Goal: Find specific page/section: Find specific page/section

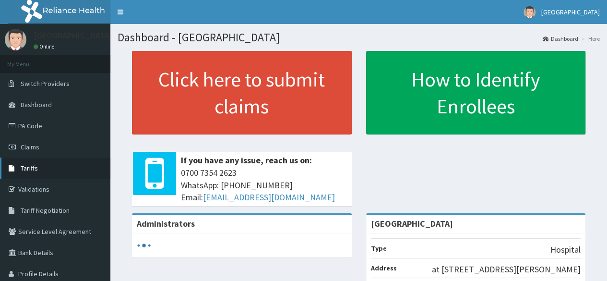
click at [31, 170] on span "Tariffs" at bounding box center [29, 168] width 17 height 9
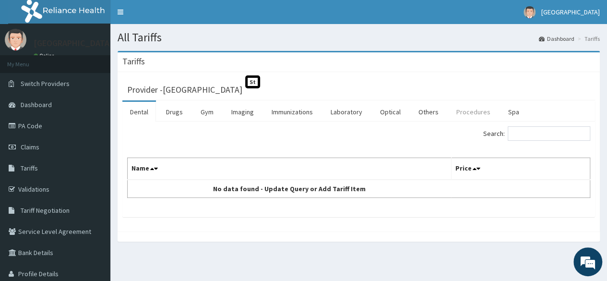
click at [462, 111] on link "Procedures" at bounding box center [473, 112] width 49 height 20
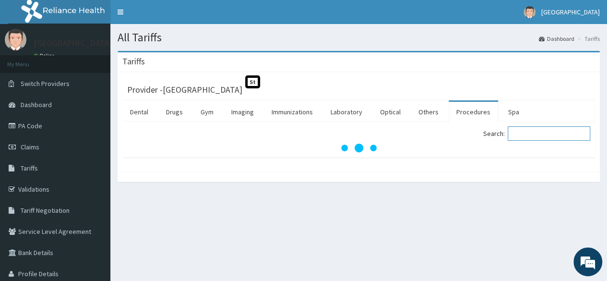
click at [529, 133] on input "Search:" at bounding box center [549, 133] width 83 height 14
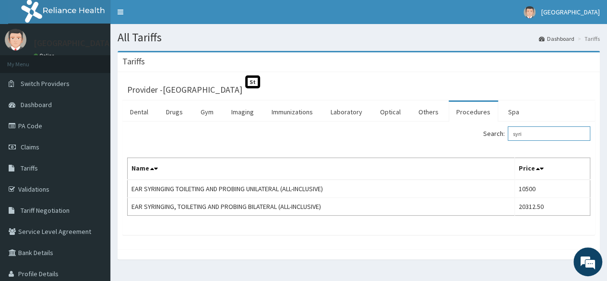
click at [536, 134] on input "syri" at bounding box center [549, 133] width 83 height 14
type input "s"
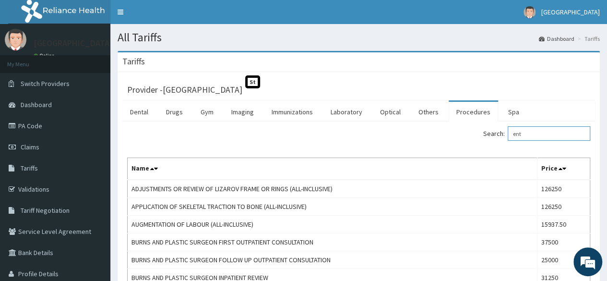
click at [540, 135] on input "ent" at bounding box center [549, 133] width 83 height 14
type input "e"
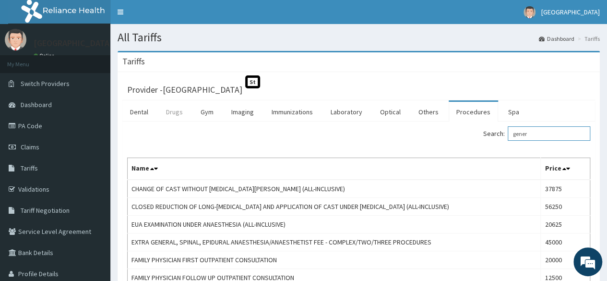
type input "gener"
click at [173, 112] on link "Drugs" at bounding box center [174, 112] width 32 height 20
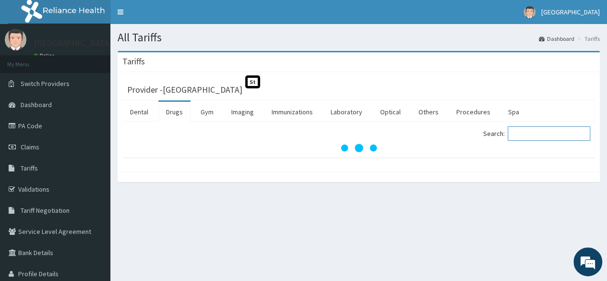
click at [531, 134] on input "Search:" at bounding box center [549, 133] width 83 height 14
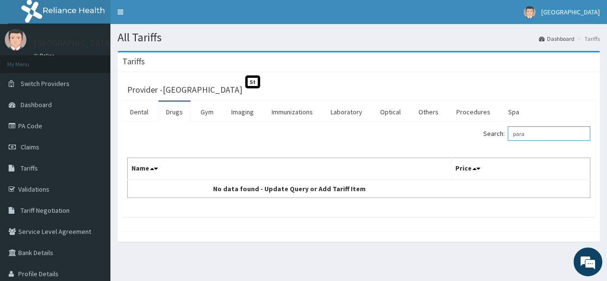
type input "par"
click at [176, 116] on link "Drugs" at bounding box center [174, 112] width 32 height 20
click at [528, 133] on input "Search:" at bounding box center [549, 133] width 83 height 14
type input "para"
click at [350, 111] on link "Laboratory" at bounding box center [346, 112] width 47 height 20
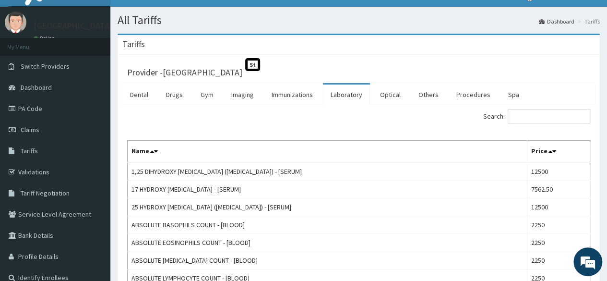
scroll to position [16, 0]
